Goal: Find specific page/section: Find specific page/section

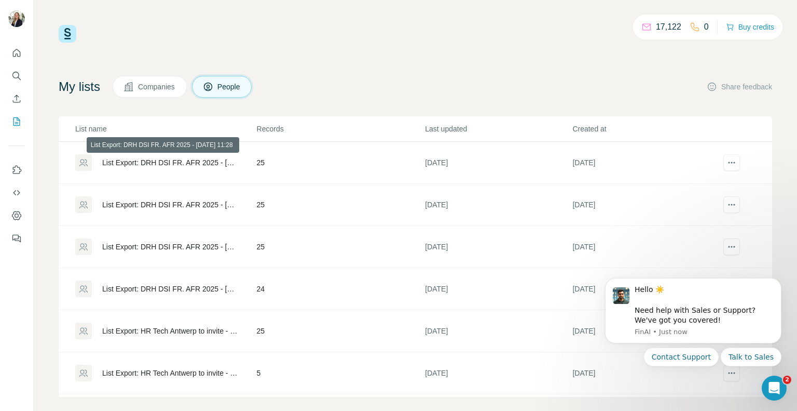
click at [177, 163] on div "List Export: DRH DSI FR. AFR 2025 - [DATE] 11:28" at bounding box center [170, 162] width 137 height 10
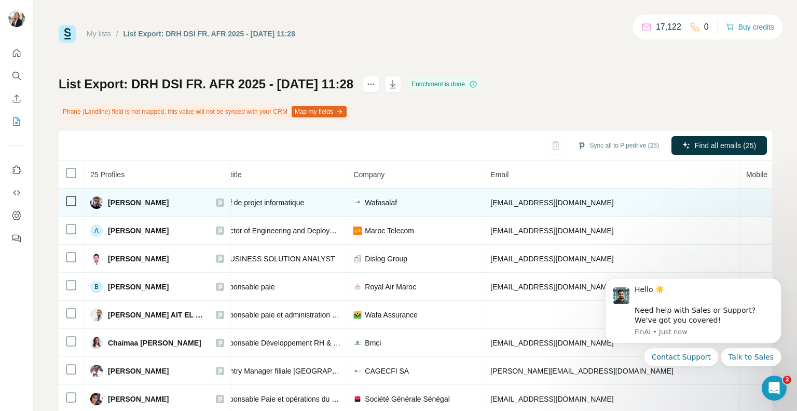
scroll to position [0, 176]
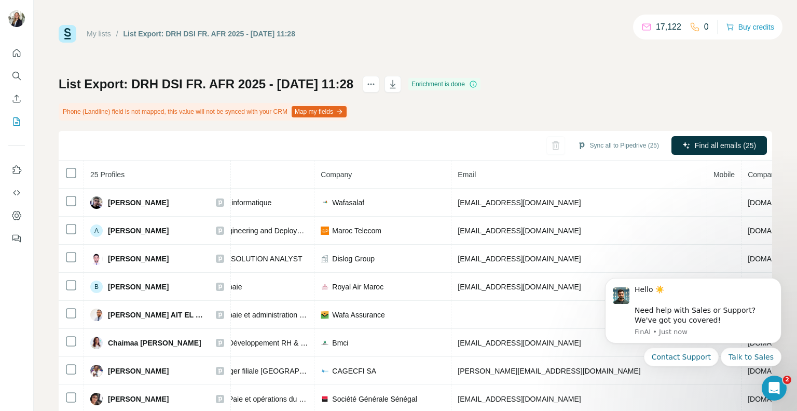
click at [247, 59] on div "My lists / List Export: DRH DSI FR. AFR 2025 - [DATE] 11:28 17,122 0 Buy credit…" at bounding box center [416, 230] width 714 height 410
click at [15, 55] on icon "Quick start" at bounding box center [16, 53] width 10 height 10
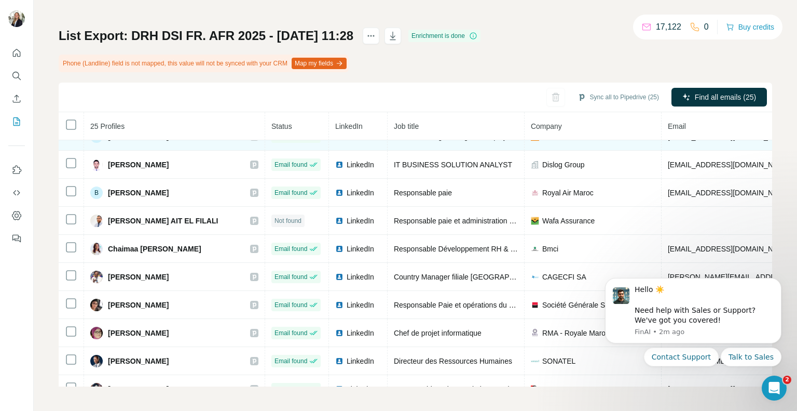
scroll to position [46, 0]
